Goal: Task Accomplishment & Management: Use online tool/utility

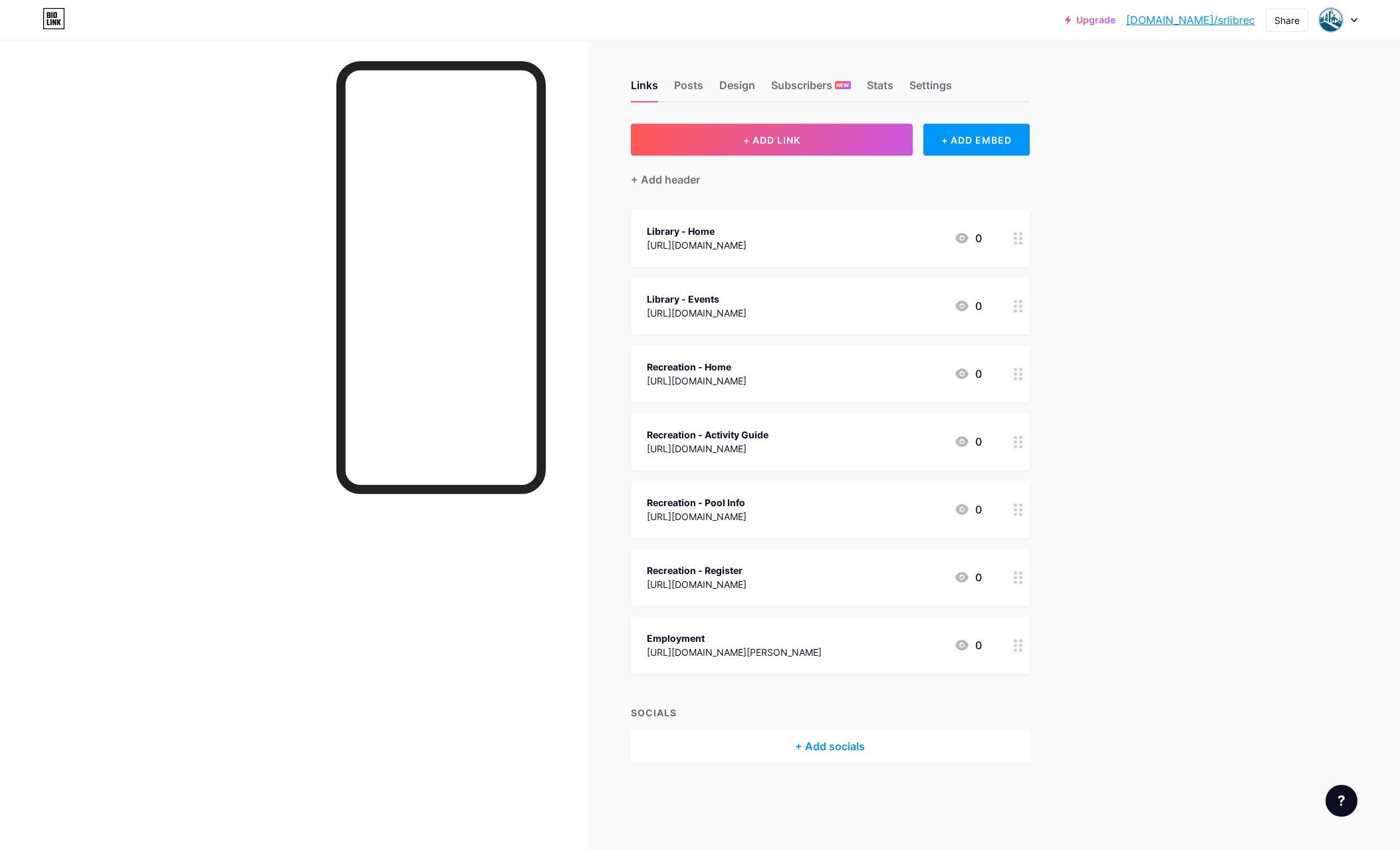
click at [1019, 441] on circle at bounding box center [1021, 442] width 4 height 4
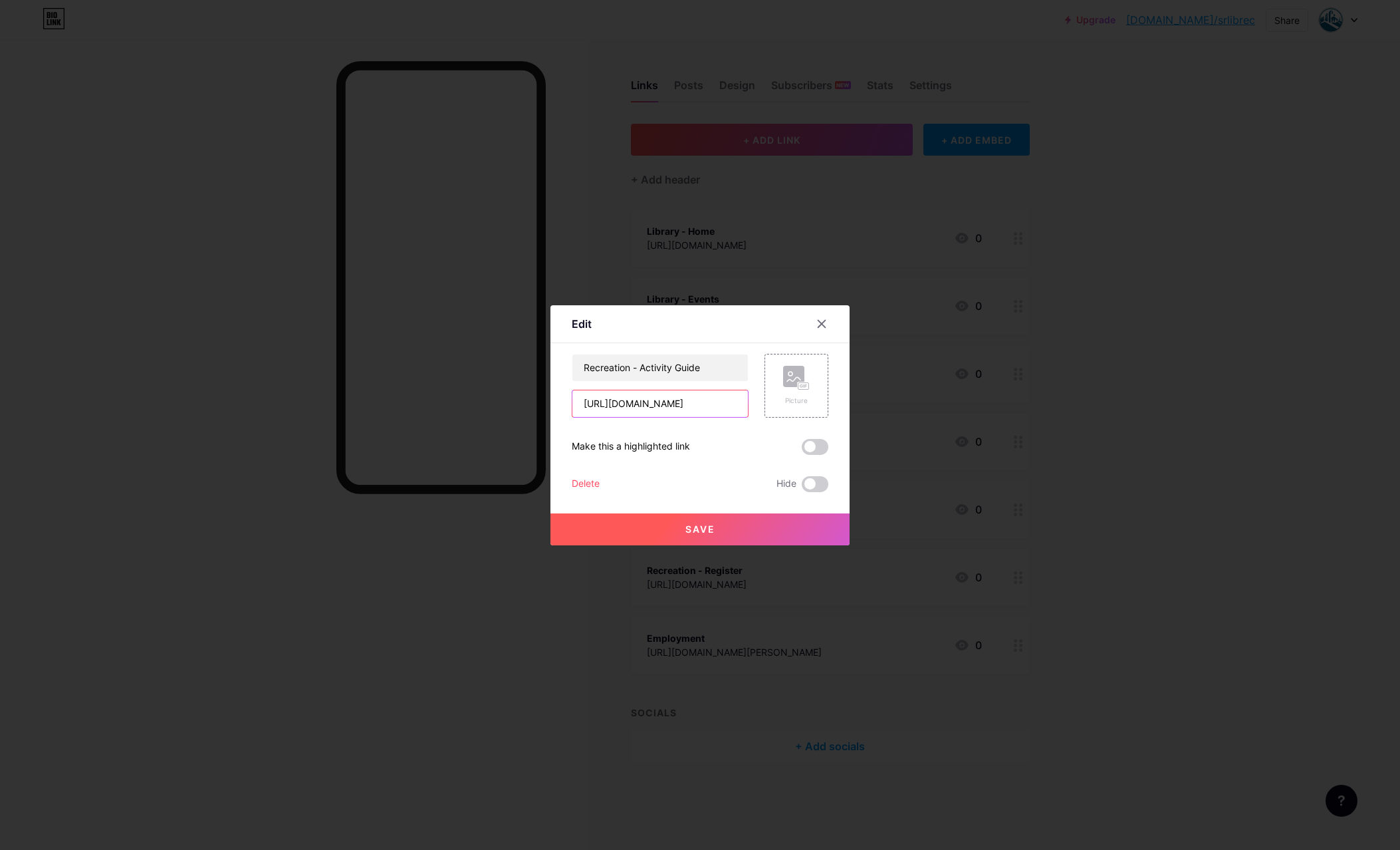
scroll to position [0, 53]
drag, startPoint x: 710, startPoint y: 408, endPoint x: 735, endPoint y: 402, distance: 25.7
click at [748, 398] on input "[URL][DOMAIN_NAME]" at bounding box center [660, 403] width 175 height 27
click at [705, 401] on input "[URL][DOMAIN_NAME]" at bounding box center [660, 403] width 175 height 27
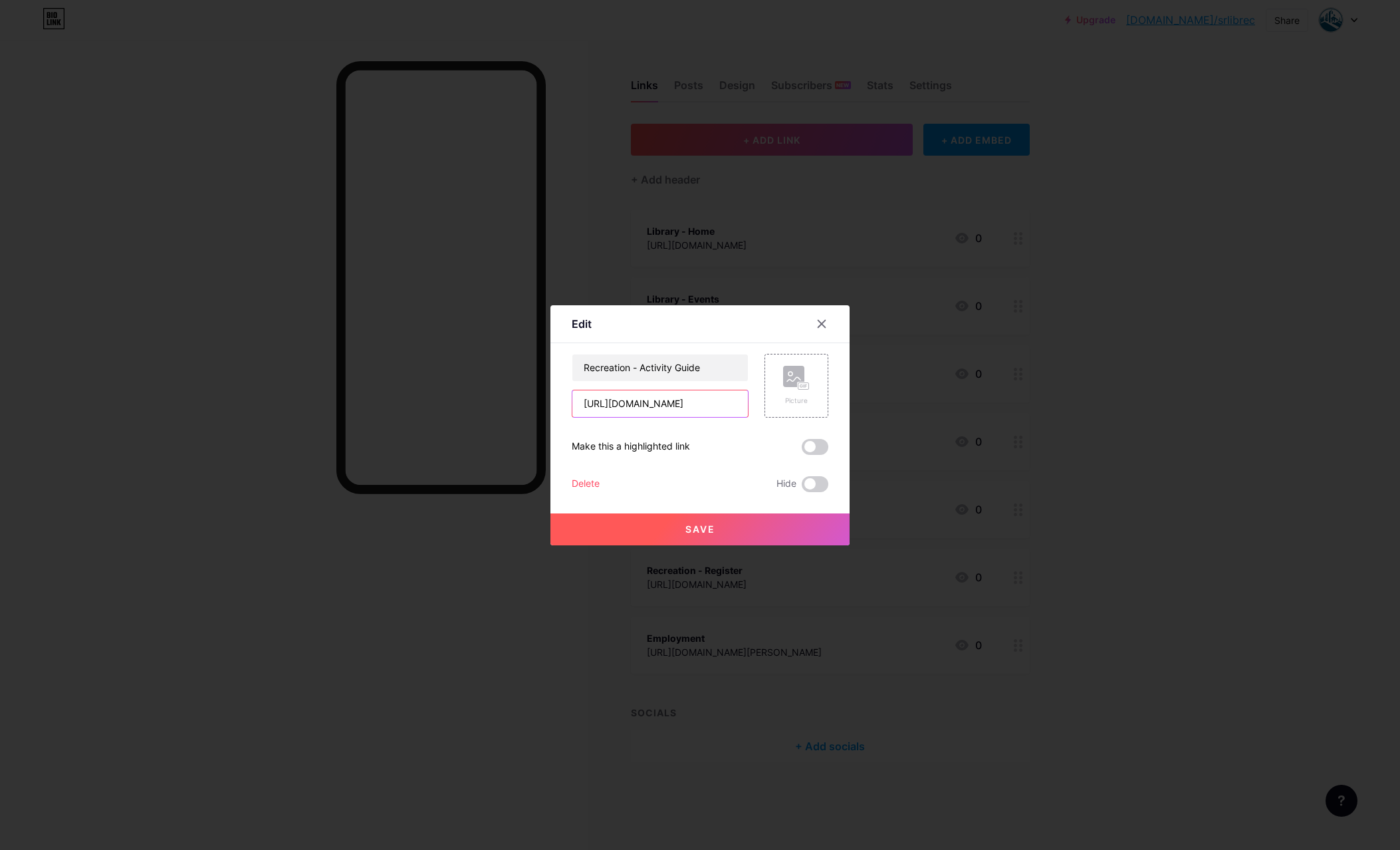
type input "[URL][DOMAIN_NAME]"
click at [729, 531] on button "Save" at bounding box center [700, 529] width 299 height 32
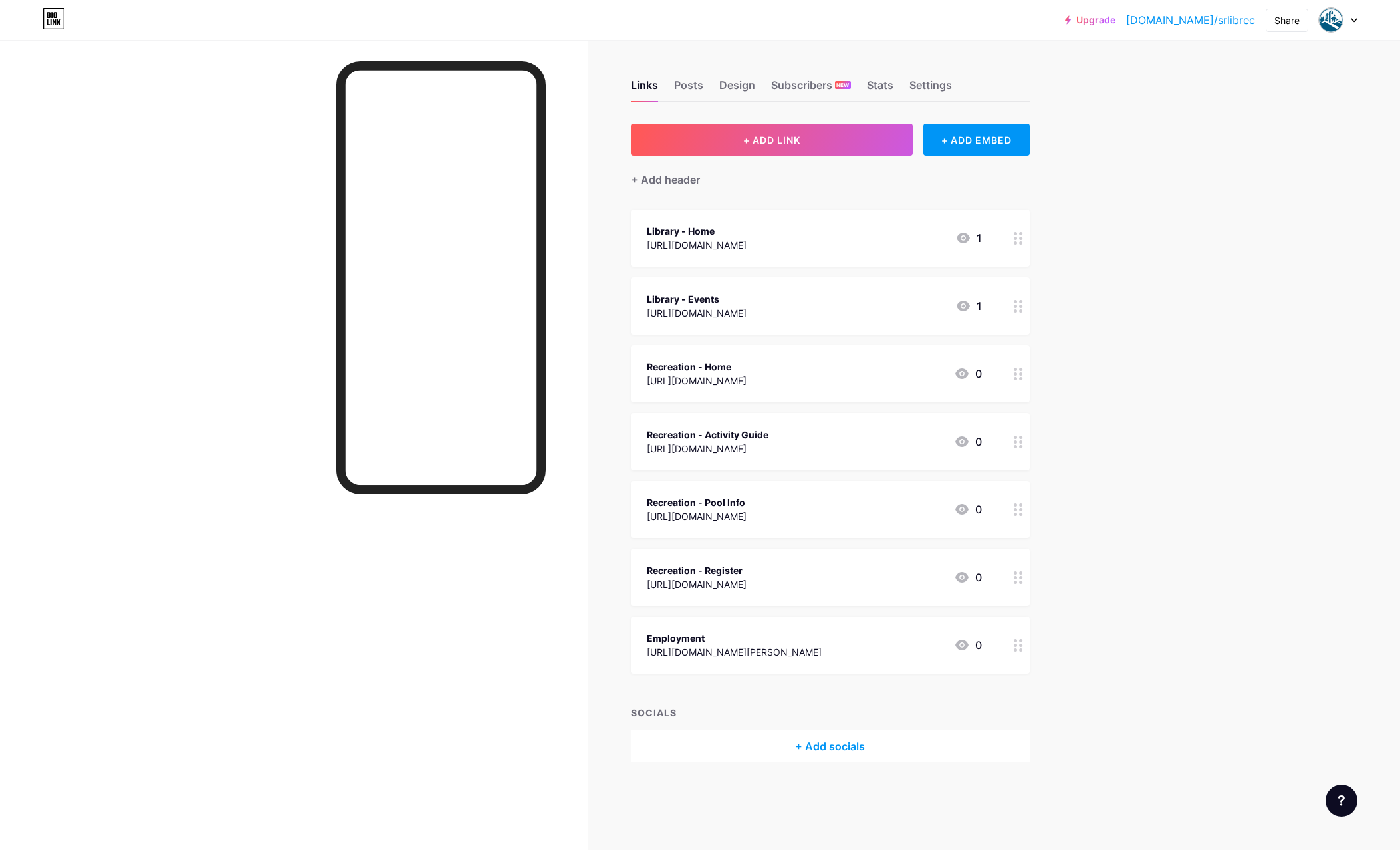
click at [1017, 444] on icon at bounding box center [1018, 442] width 9 height 13
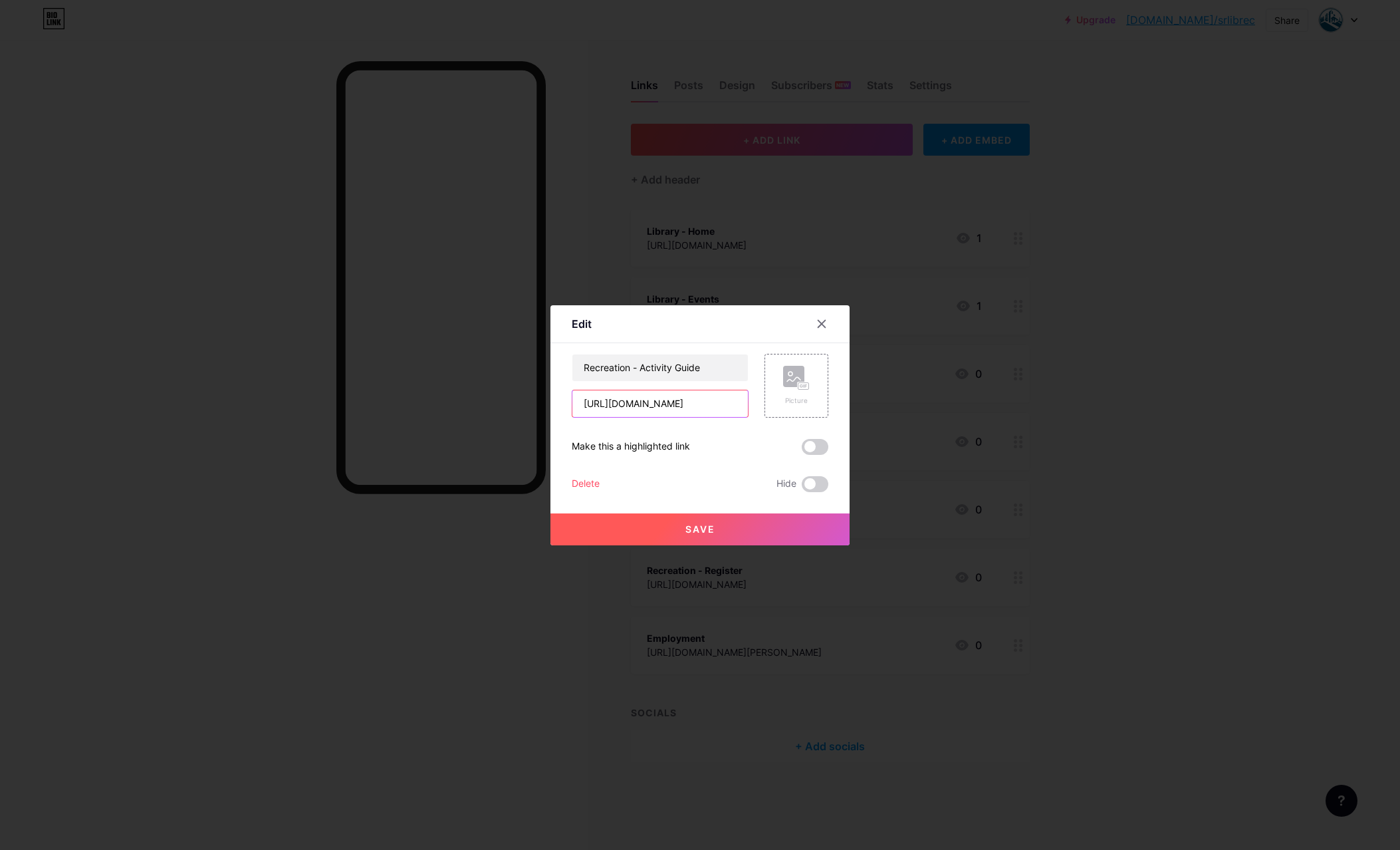
scroll to position [0, 58]
drag, startPoint x: 725, startPoint y: 405, endPoint x: 866, endPoint y: 419, distance: 141.7
click at [748, 417] on input "[URL][DOMAIN_NAME]" at bounding box center [660, 403] width 175 height 27
paste input "i"
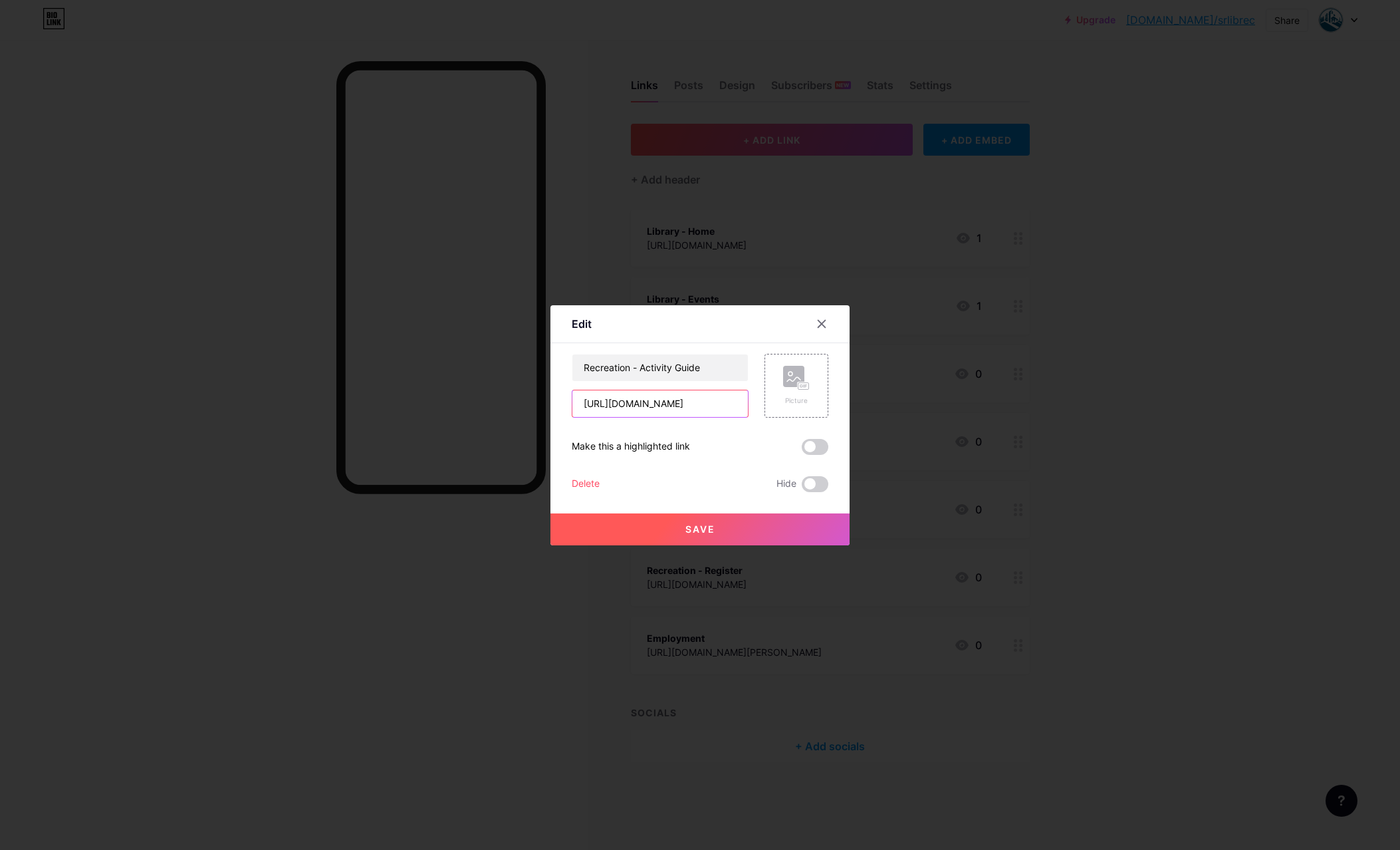
type input "[URL][DOMAIN_NAME]"
click at [751, 522] on button "Save" at bounding box center [700, 529] width 299 height 32
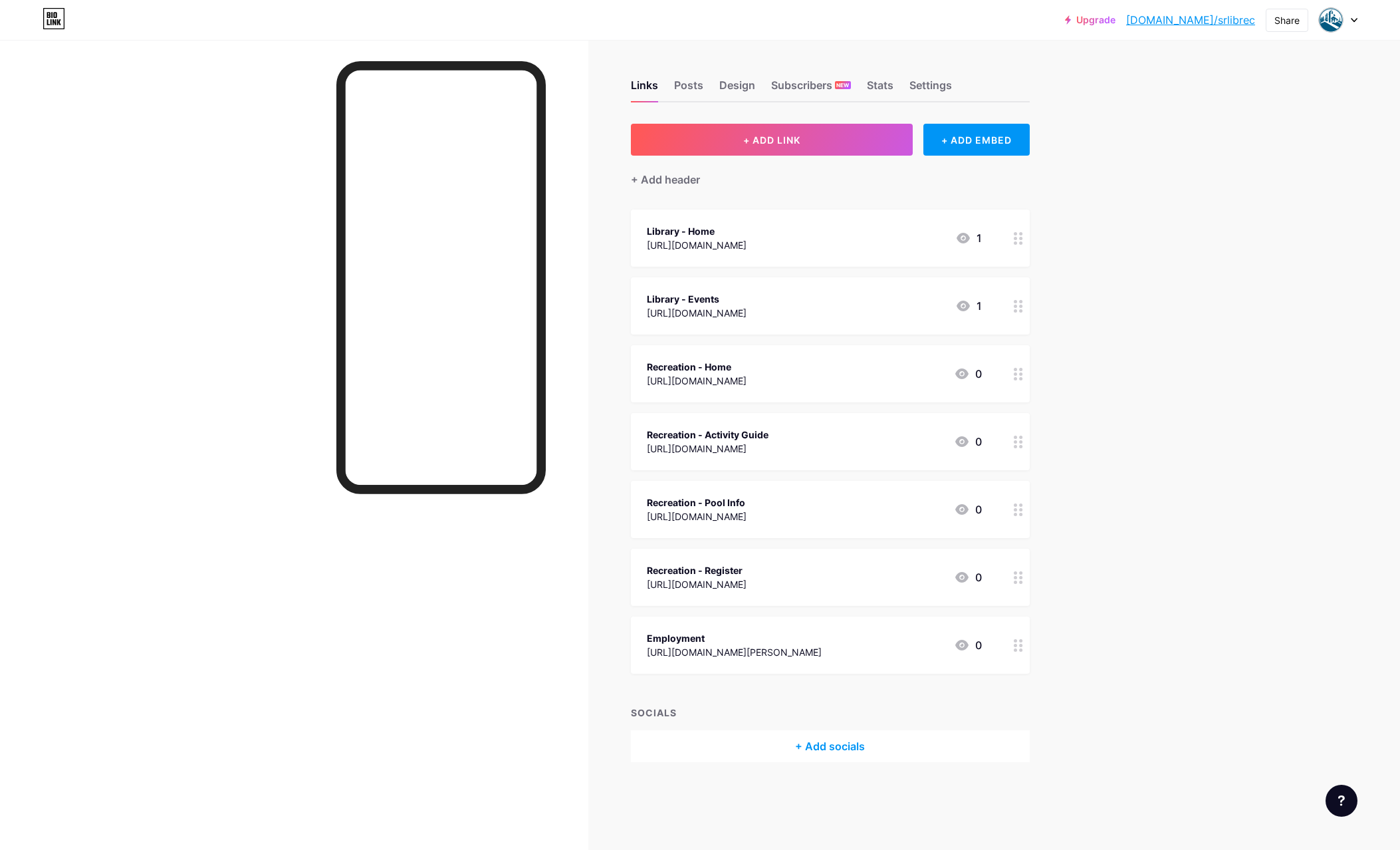
click at [1017, 441] on circle at bounding box center [1016, 442] width 4 height 4
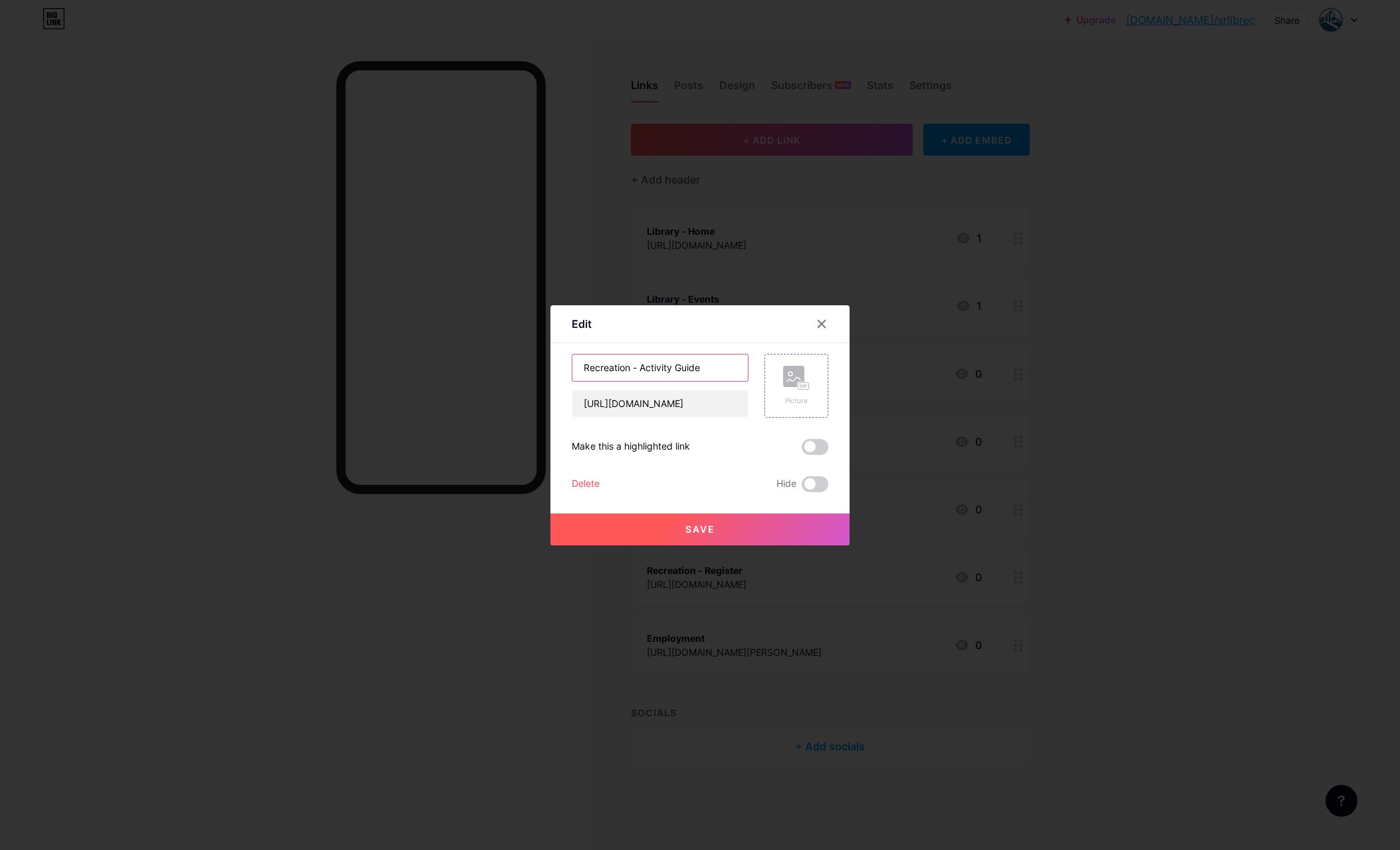
click at [674, 362] on input "Recreation - Activity Guide" at bounding box center [660, 367] width 175 height 27
type input "Recreation - Activities Guide"
click at [738, 530] on button "Save" at bounding box center [700, 529] width 299 height 32
